Goal: Transaction & Acquisition: Purchase product/service

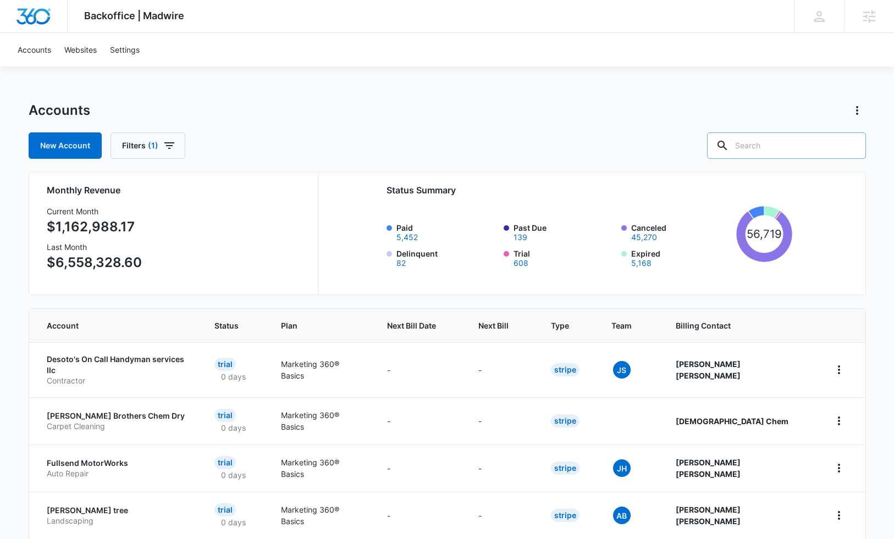
click at [779, 151] on input "text" at bounding box center [786, 146] width 159 height 26
type input "contractors net"
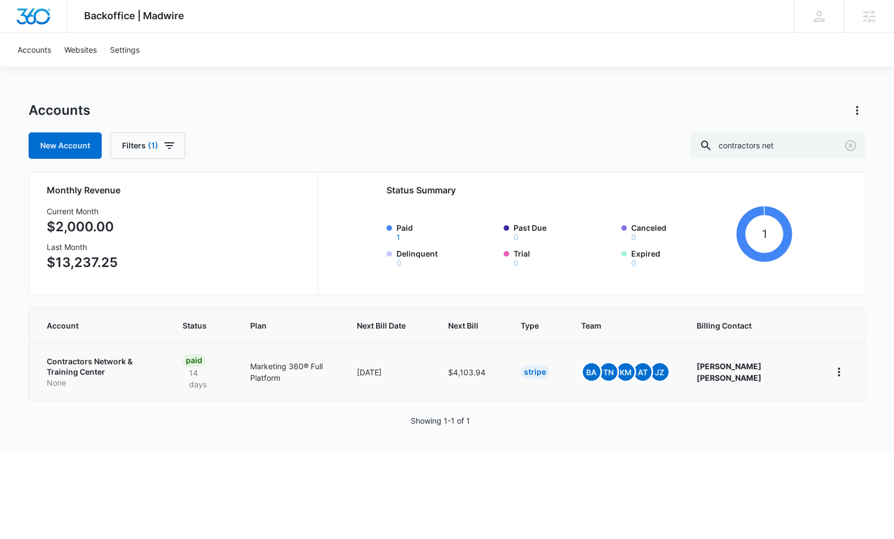
click at [130, 361] on p "Contractors Network & Training Center" at bounding box center [102, 366] width 110 height 21
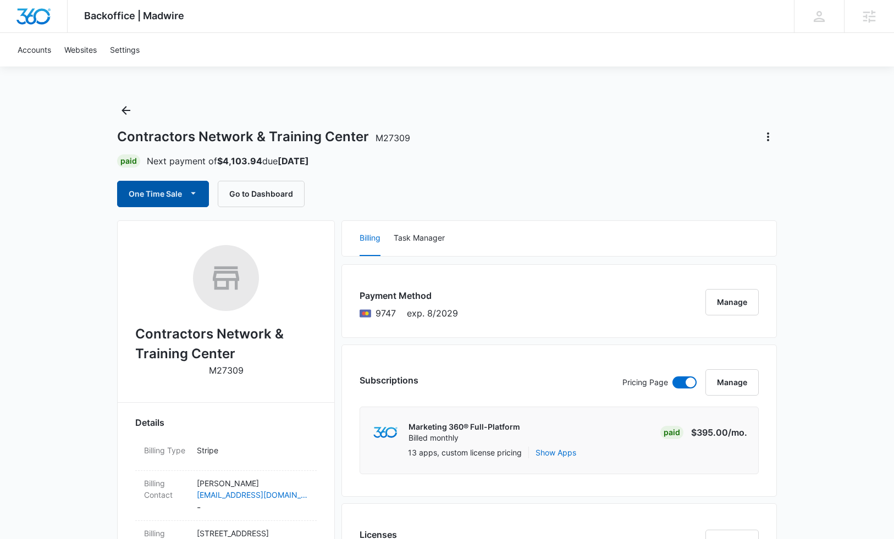
click at [187, 193] on icon "button" at bounding box center [193, 193] width 12 height 12
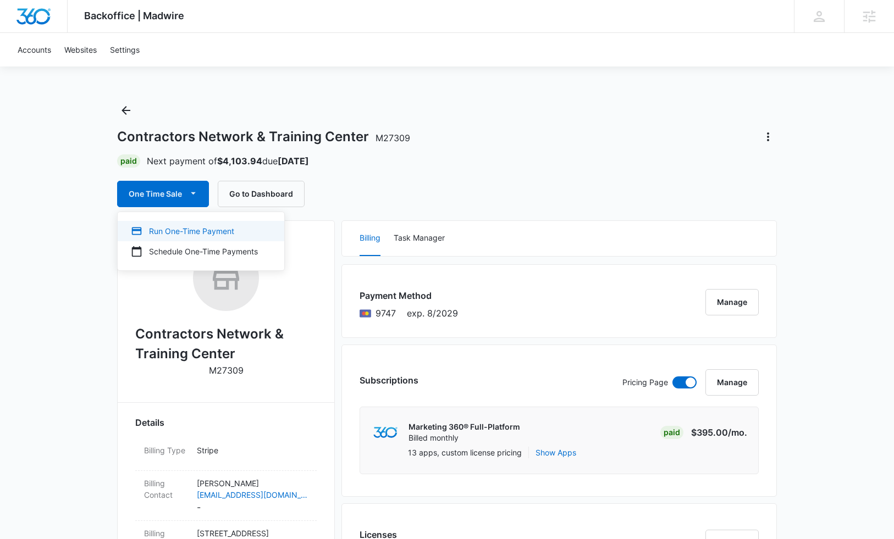
click at [172, 228] on div "Run One-Time Payment" at bounding box center [194, 231] width 127 height 12
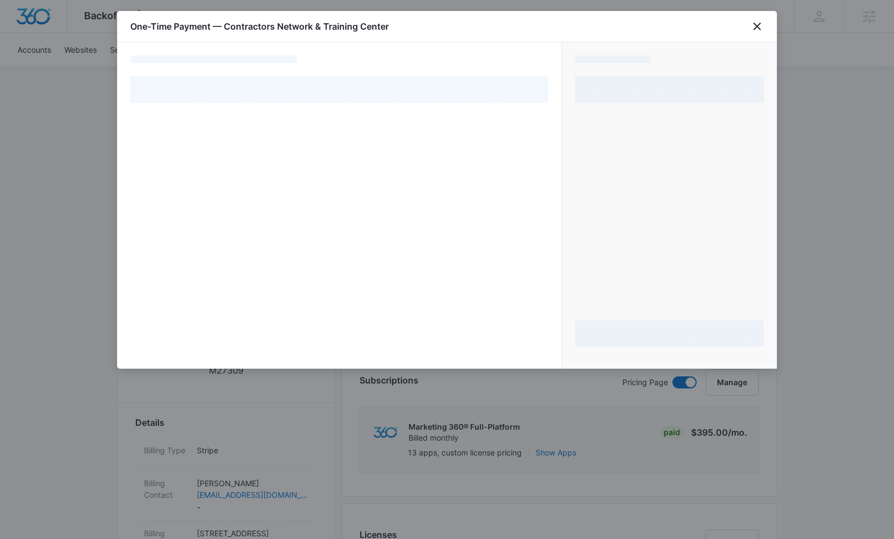
select select "pm_1QYESWA4n8RTgNjUTnaRuYcL"
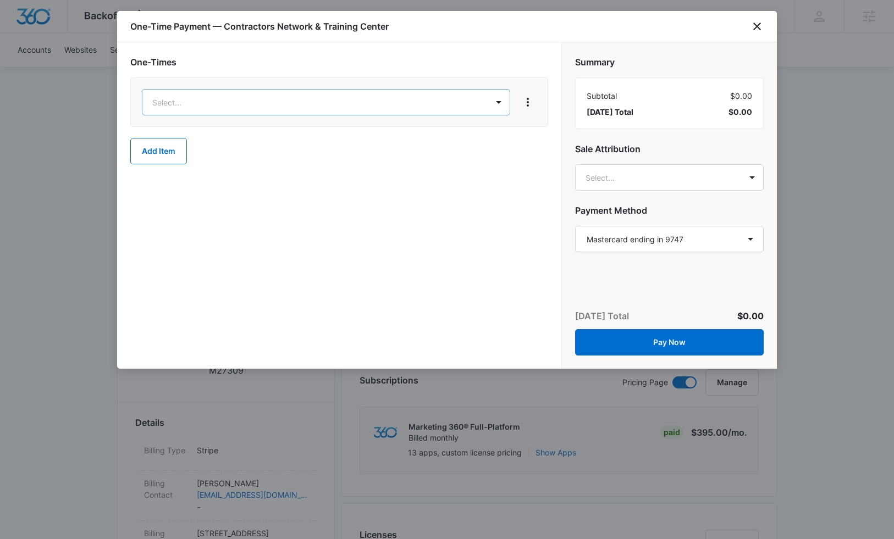
click at [273, 107] on div at bounding box center [447, 269] width 894 height 539
type input "2116"
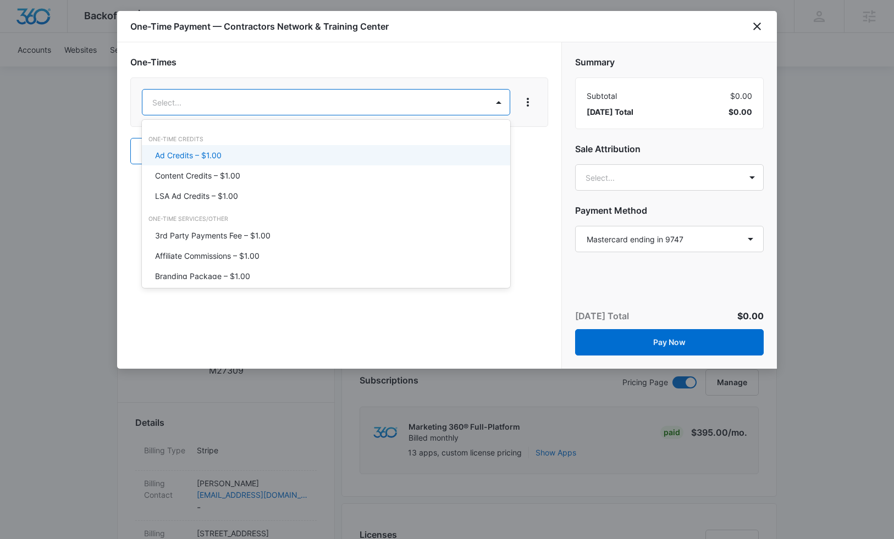
click at [261, 159] on div "Ad Credits – $1.00" at bounding box center [325, 156] width 340 height 12
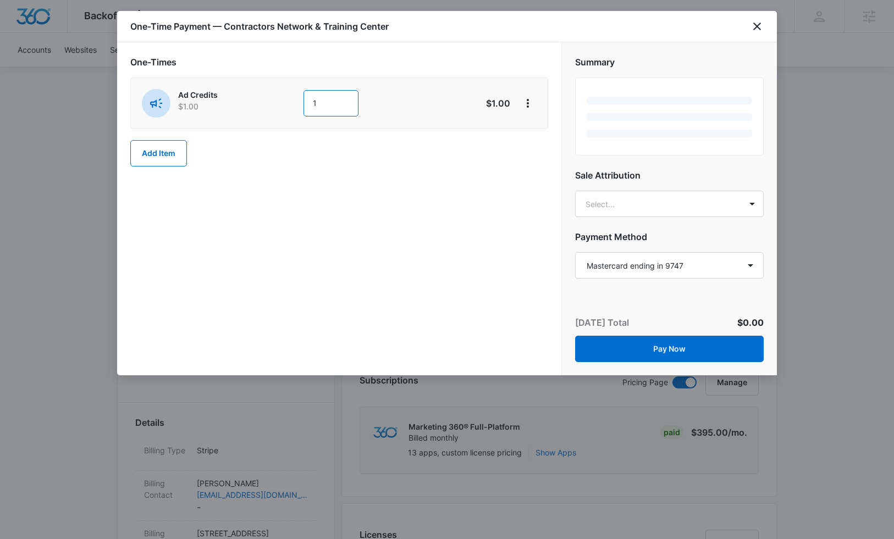
click at [343, 104] on input "1" at bounding box center [330, 103] width 55 height 26
type input "2116"
click at [399, 251] on div "One-Times Ad Credits $1.00 2116 $2,116.00 Add Item" at bounding box center [339, 208] width 444 height 333
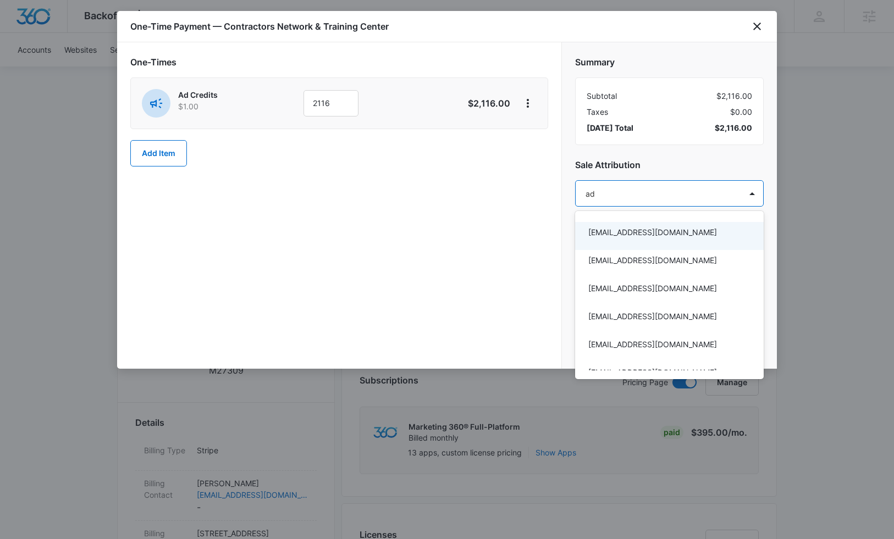
type input "a"
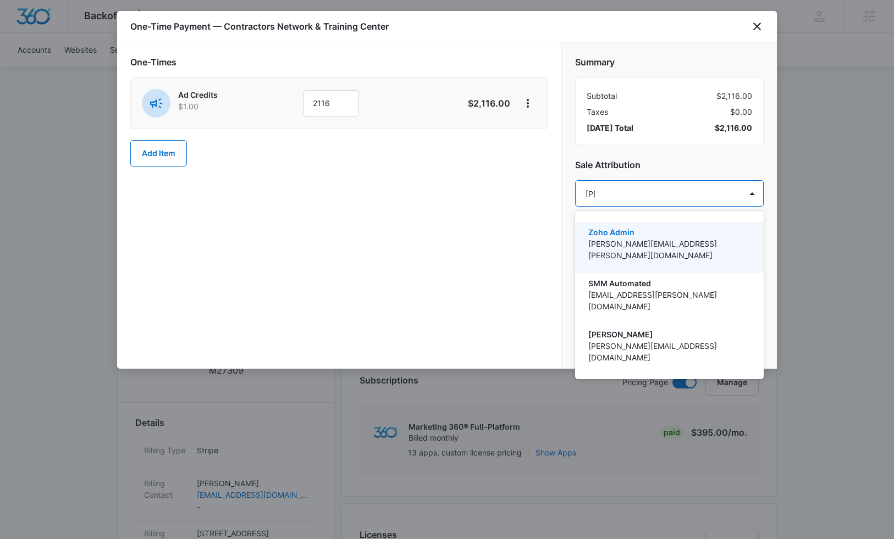
type input "tomm"
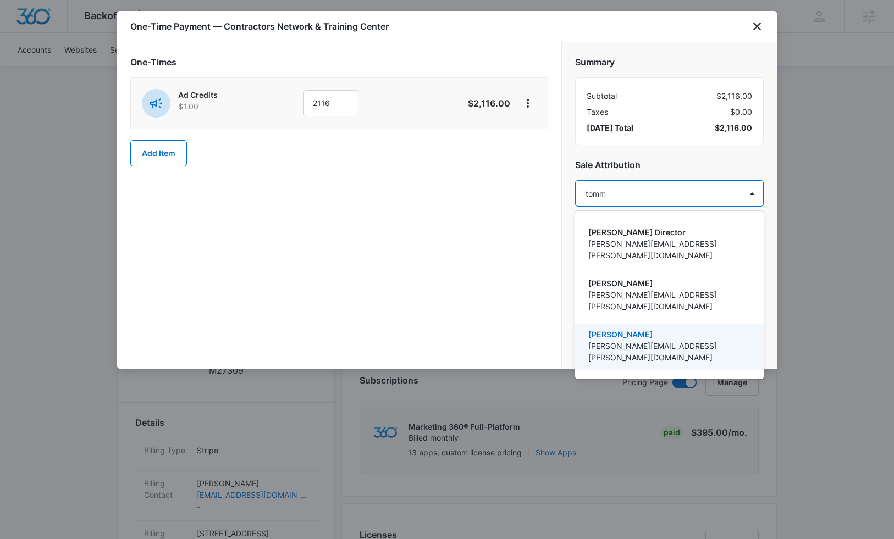
click at [603, 329] on p "[PERSON_NAME]" at bounding box center [668, 335] width 160 height 12
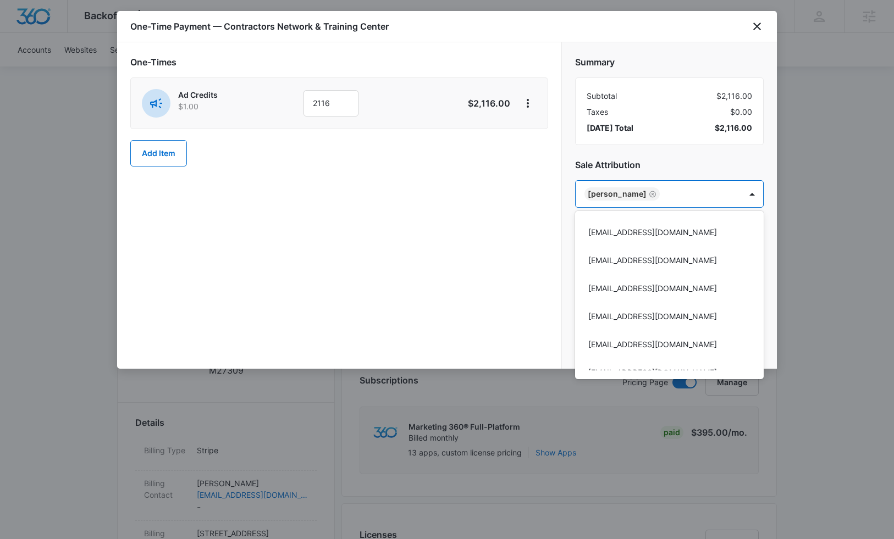
click at [471, 200] on div at bounding box center [447, 269] width 894 height 539
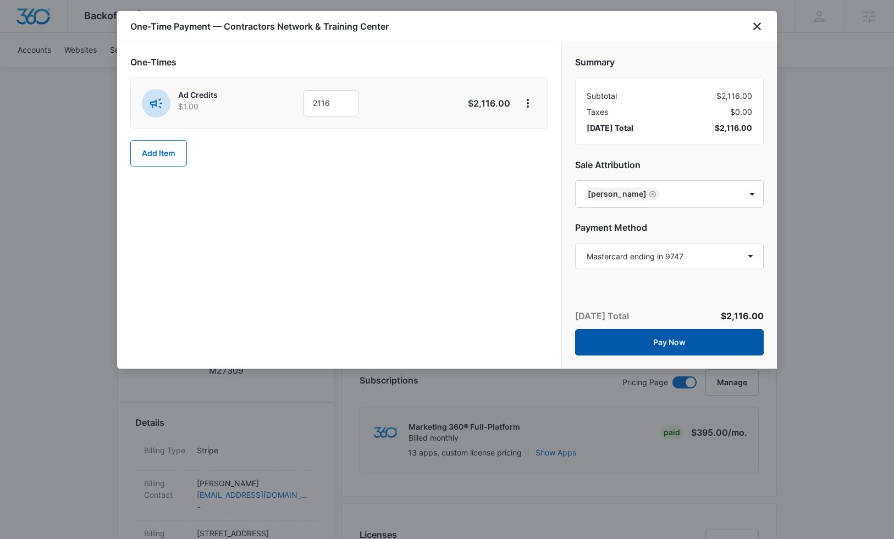
click at [611, 348] on button "Pay Now" at bounding box center [669, 342] width 189 height 26
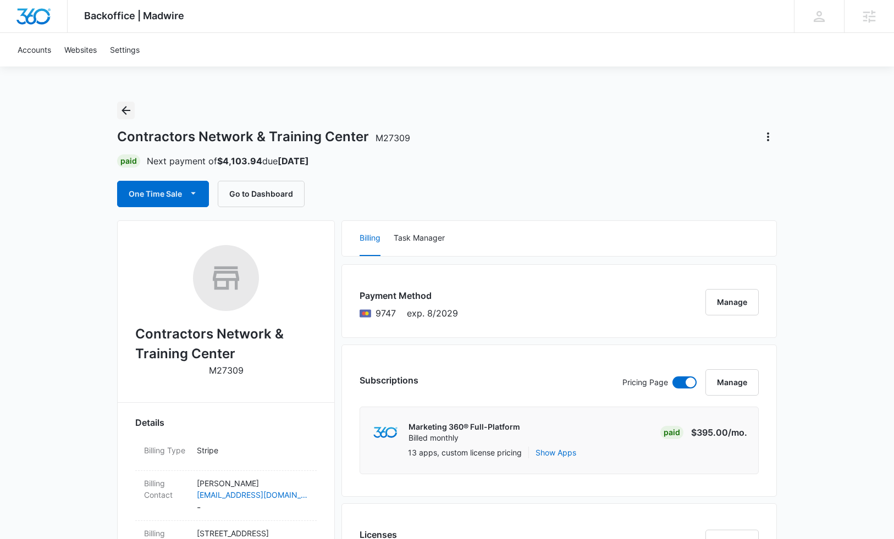
click at [121, 109] on icon "Back" at bounding box center [125, 110] width 13 height 13
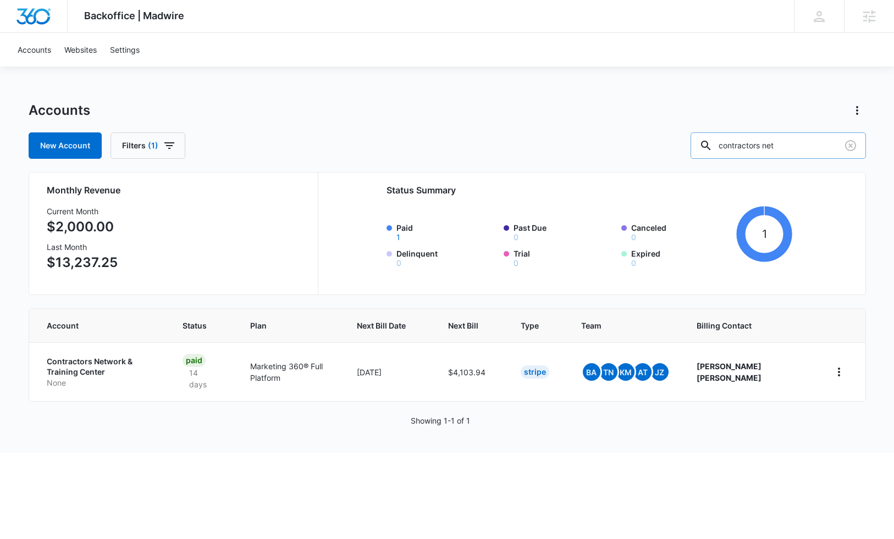
click at [764, 136] on input "contractors net" at bounding box center [778, 146] width 175 height 26
type input "ili new"
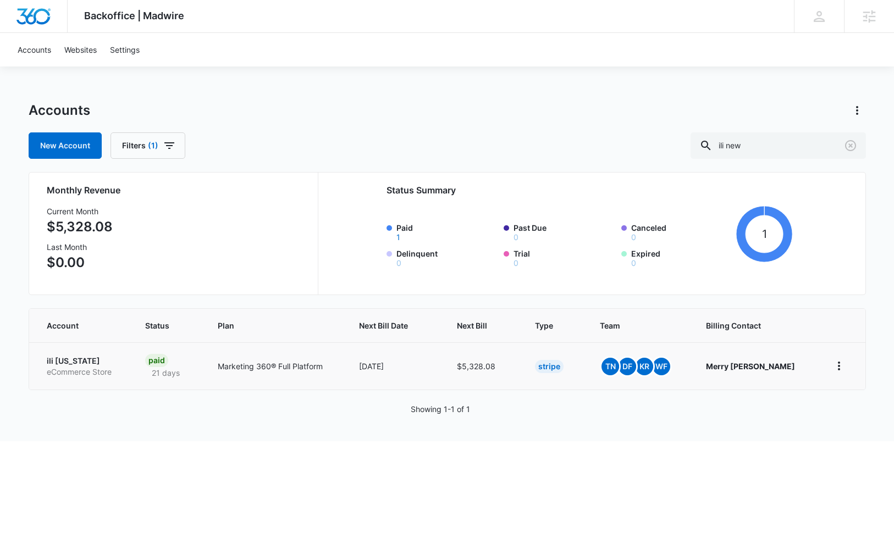
click at [63, 361] on p "ili [US_STATE]" at bounding box center [83, 361] width 72 height 11
